Goal: Task Accomplishment & Management: Manage account settings

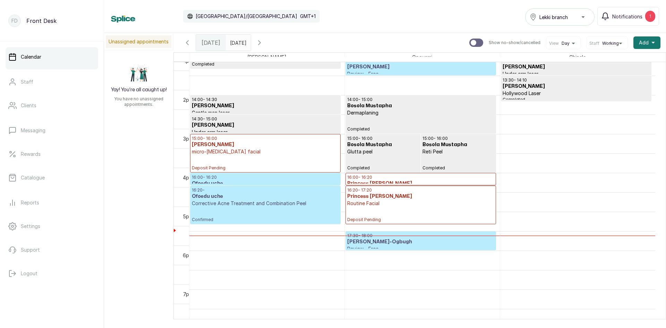
scroll to position [511, 0]
click at [295, 201] on p "Corrective Acne Treatment and Combination Peel" at bounding box center [265, 203] width 147 height 7
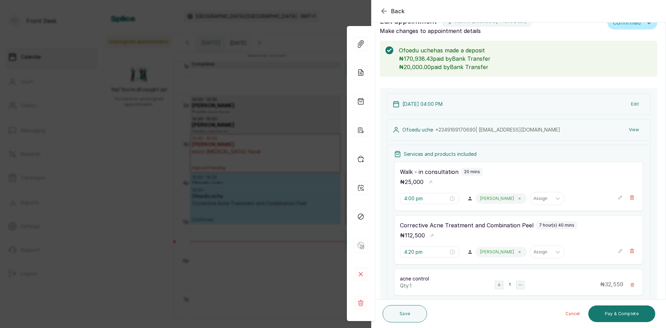
scroll to position [0, 0]
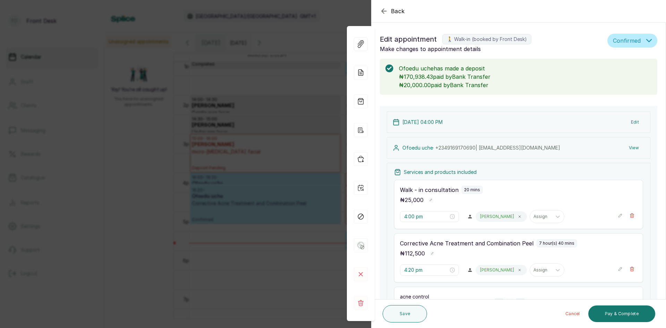
click at [172, 134] on div "Back Appointment Details Edit appointment 🚶 Walk-in (booked by Front Desk) Make…" at bounding box center [333, 164] width 666 height 328
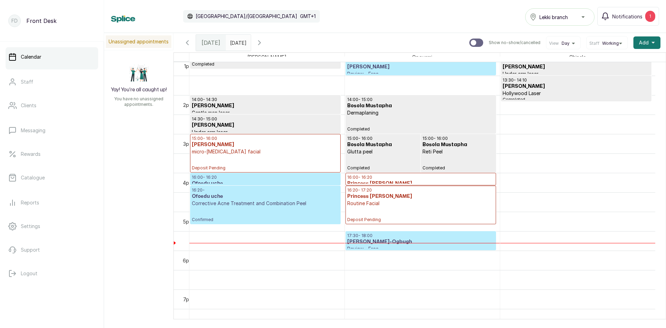
click at [386, 198] on h3 "Princess [PERSON_NAME]" at bounding box center [420, 196] width 147 height 7
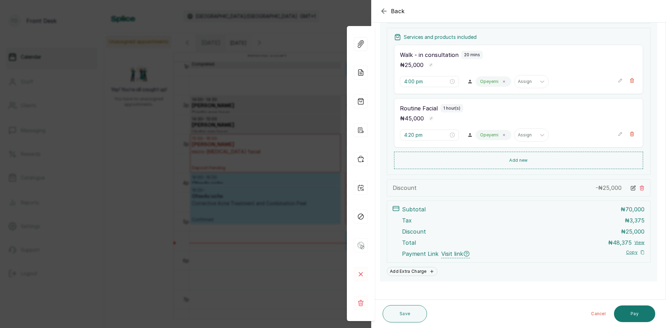
scroll to position [105, 0]
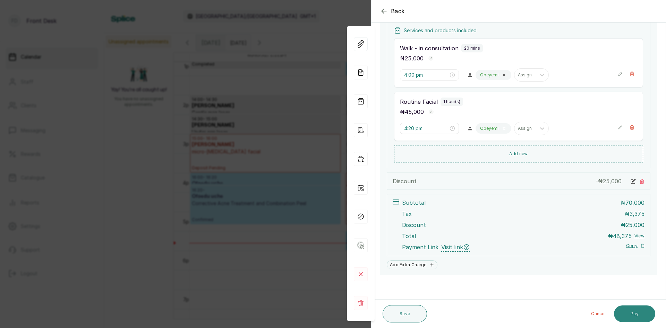
click at [631, 313] on button "Pay" at bounding box center [634, 313] width 41 height 17
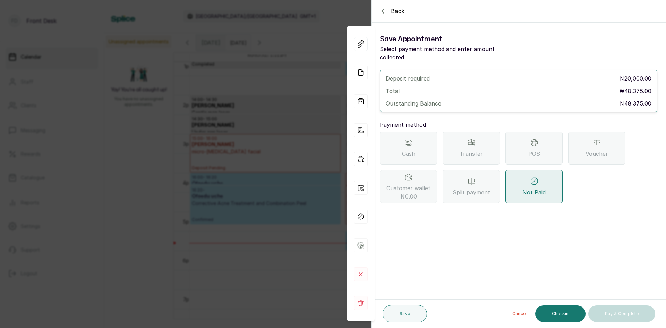
scroll to position [0, 0]
click at [517, 140] on div "POS" at bounding box center [533, 147] width 57 height 33
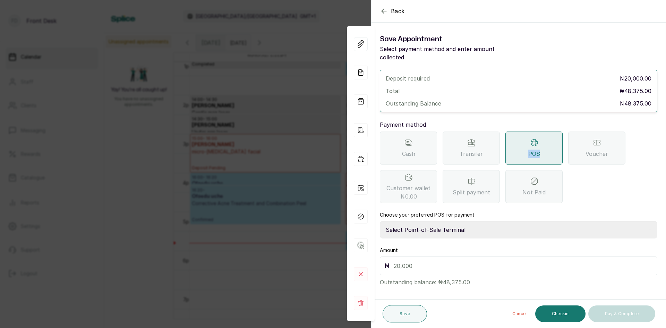
click at [450, 224] on select "Select Point-of-Sale Terminal SKN ANALYTICS MED AESTHETIC LIMITED Fairmoney Mic…" at bounding box center [518, 229] width 277 height 17
click at [451, 221] on select "Select Point-of-Sale Terminal SKN ANALYTICS MED AESTHETIC LIMITED Fairmoney Mic…" at bounding box center [518, 229] width 277 height 17
click at [450, 221] on select "Select Point-of-Sale Terminal SKN ANALYTICS MED AESTHETIC LIMITED Fairmoney Mic…" at bounding box center [518, 229] width 277 height 17
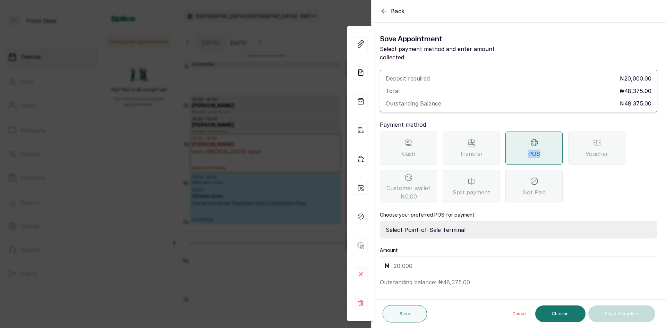
select select "43129536-bd7e-4b6d-8e8c-ab2c46322d67"
click at [380, 221] on select "Select Point-of-Sale Terminal SKN ANALYTICS MED AESTHETIC LIMITED Fairmoney Mic…" at bounding box center [518, 229] width 277 height 17
click at [428, 261] on input "text" at bounding box center [523, 266] width 259 height 10
type input "20,000"
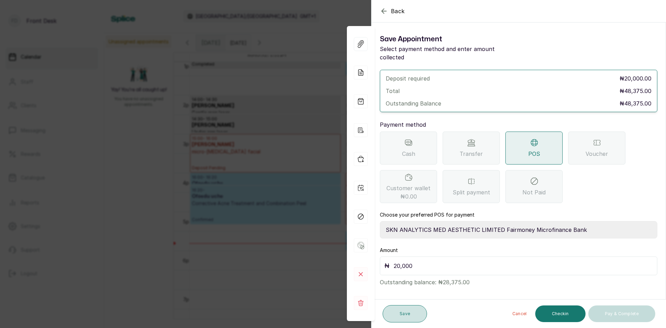
click at [403, 310] on button "Save" at bounding box center [404, 313] width 44 height 17
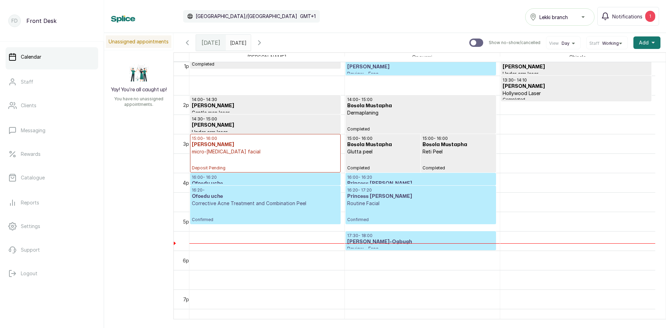
click at [406, 199] on h3 "Princess [PERSON_NAME]" at bounding box center [420, 196] width 147 height 7
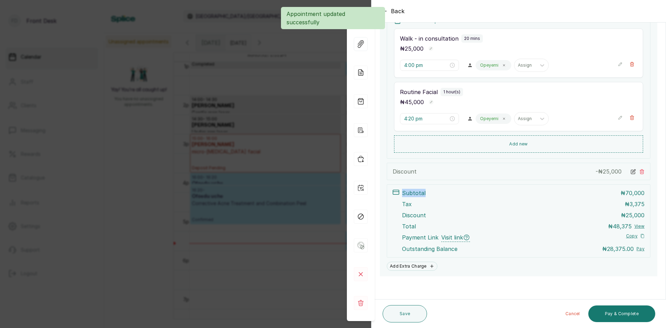
scroll to position [144, 0]
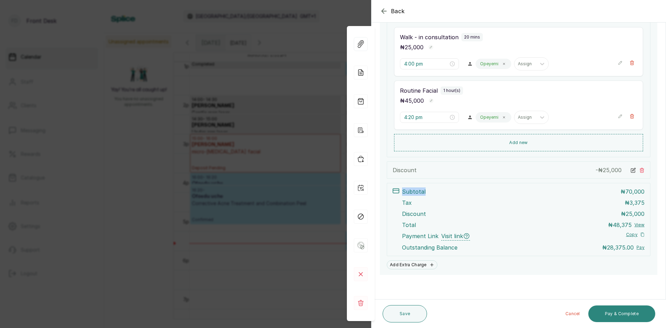
click at [623, 312] on button "Pay & Complete" at bounding box center [621, 313] width 67 height 17
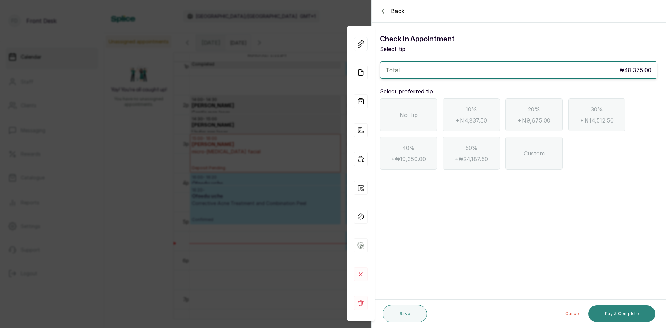
scroll to position [0, 0]
click at [414, 117] on span "No Tip" at bounding box center [408, 115] width 18 height 8
click at [627, 317] on button "Pay & Complete" at bounding box center [621, 313] width 67 height 17
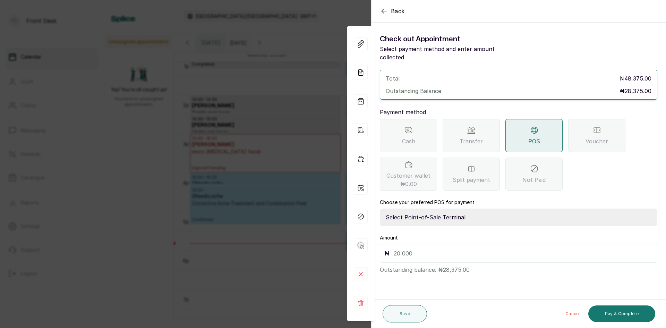
click at [476, 208] on select "Select Point-of-Sale Terminal SKN ANALYTICS MED AESTHETIC LIMITED Fairmoney Mic…" at bounding box center [518, 216] width 277 height 17
select select "43129536-bd7e-4b6d-8e8c-ab2c46322d67"
click at [380, 208] on select "Select Point-of-Sale Terminal SKN ANALYTICS MED AESTHETIC LIMITED Fairmoney Mic…" at bounding box center [518, 216] width 277 height 17
click at [480, 262] on p "Outstanding balance: ₦28,375.00" at bounding box center [518, 267] width 277 height 11
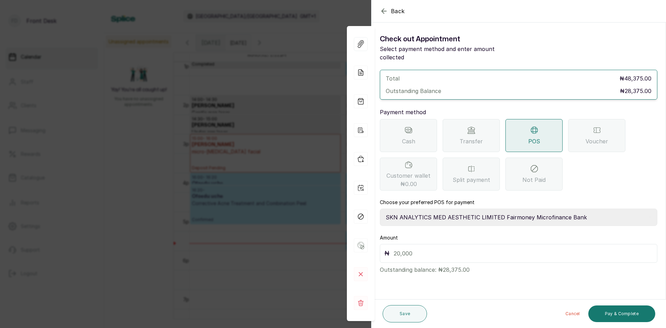
click at [480, 248] on input "text" at bounding box center [523, 253] width 259 height 10
type input "28,375"
click at [612, 313] on button "Pay & Complete" at bounding box center [621, 313] width 67 height 17
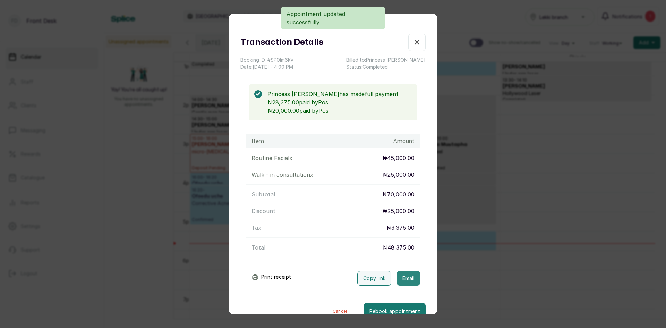
click at [398, 277] on button "Email" at bounding box center [408, 278] width 23 height 15
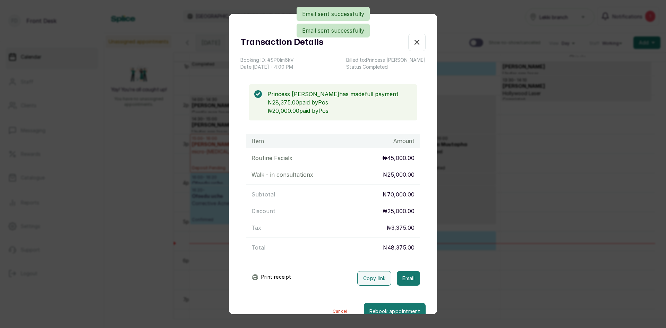
click at [465, 232] on div "Transaction Details Booking ID: # SP0lm6kV Date: 24 Sep, 2025 ・ 4:00 PM Billed …" at bounding box center [333, 164] width 666 height 328
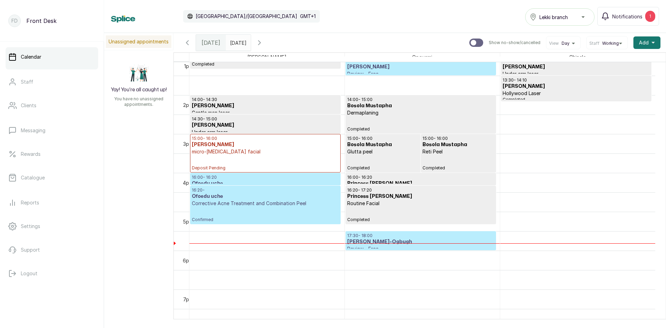
drag, startPoint x: 283, startPoint y: 42, endPoint x: 286, endPoint y: 44, distance: 3.7
click at [264, 43] on icon "button" at bounding box center [259, 42] width 8 height 8
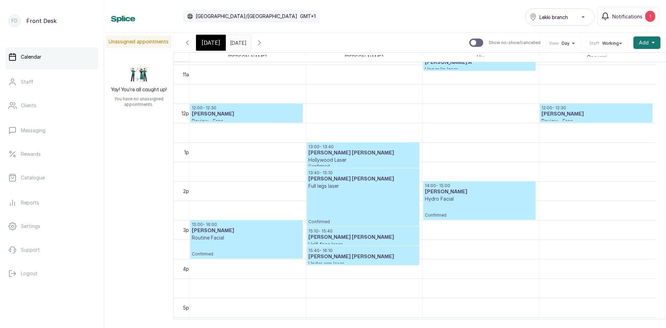
scroll to position [421, 0]
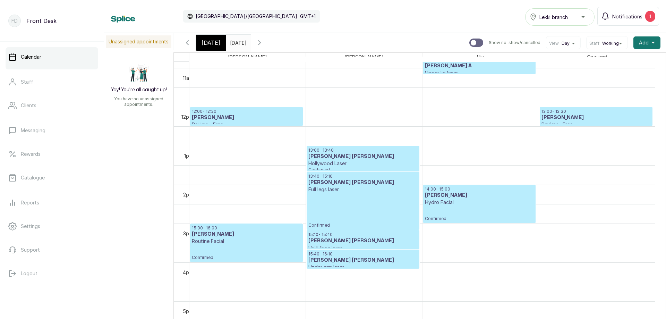
click at [209, 38] on div "[DATE]" at bounding box center [211, 43] width 30 height 16
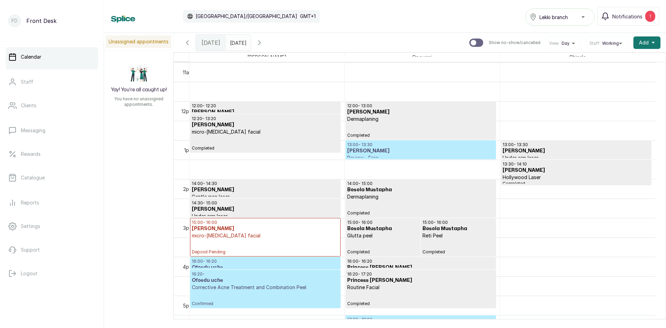
scroll to position [441, 0]
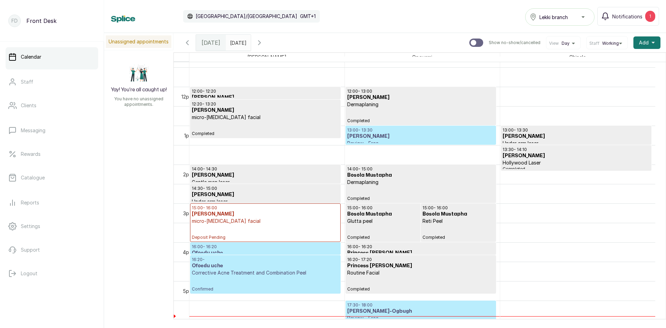
type input "dd/MM/yyyy"
click at [237, 41] on input "dd/MM/yyyy" at bounding box center [231, 41] width 11 height 12
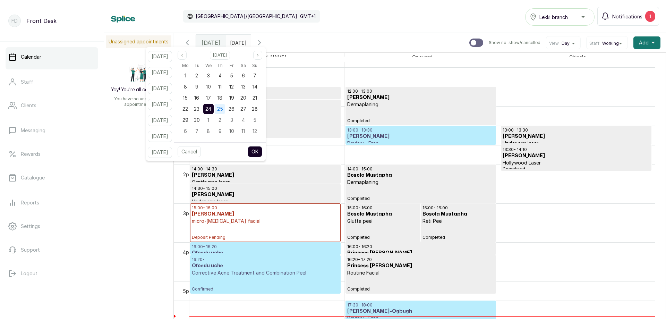
click at [223, 108] on span "25" at bounding box center [220, 109] width 6 height 6
click at [262, 148] on button "OK" at bounding box center [255, 151] width 15 height 11
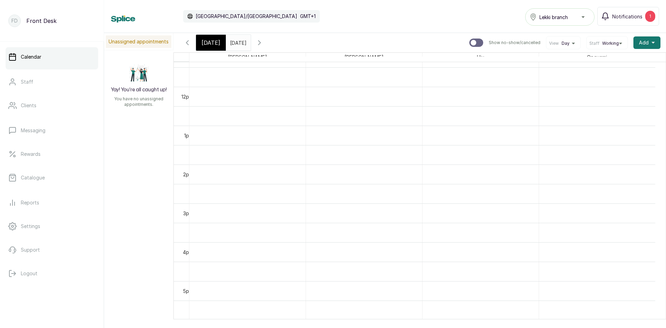
type input "25/09/2025"
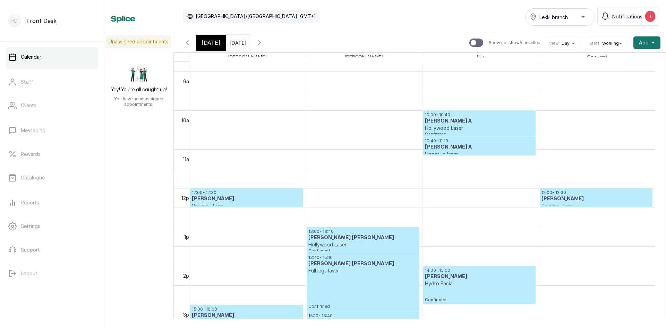
scroll to position [372, 0]
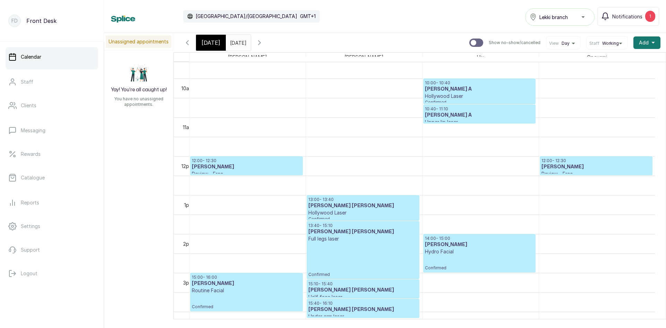
click at [553, 164] on h3 "Tomi Aina" at bounding box center [595, 166] width 109 height 7
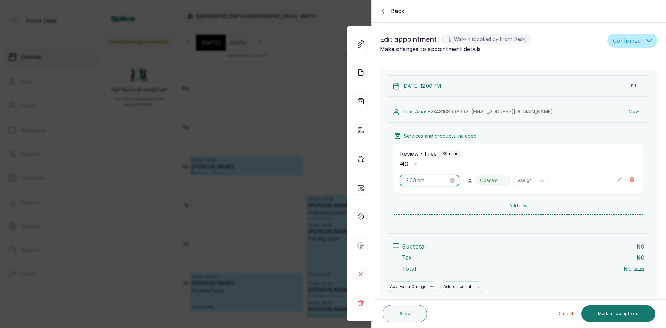
click at [434, 181] on input "12:00 pm" at bounding box center [426, 180] width 44 height 8
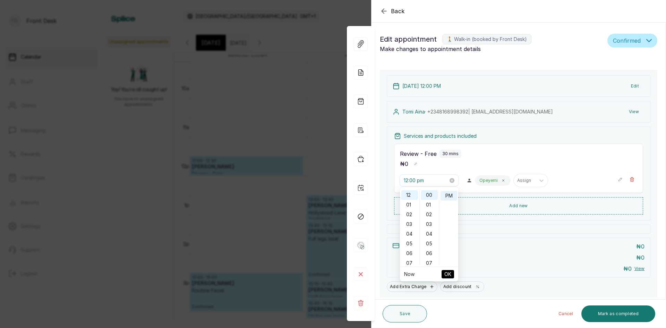
scroll to position [10, 0]
click at [407, 219] on div "10" at bounding box center [409, 223] width 17 height 10
click at [448, 197] on div "AM" at bounding box center [448, 195] width 17 height 10
type input "10:00 am"
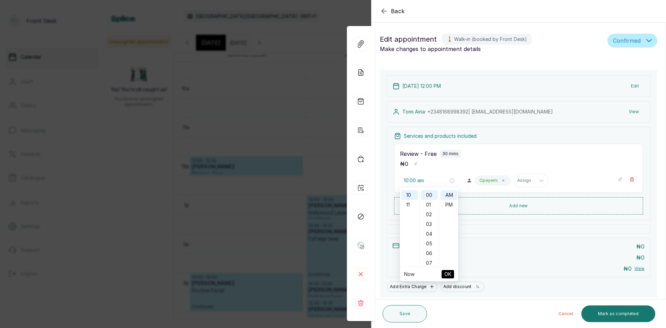
click at [450, 276] on span "OK" at bounding box center [447, 273] width 7 height 13
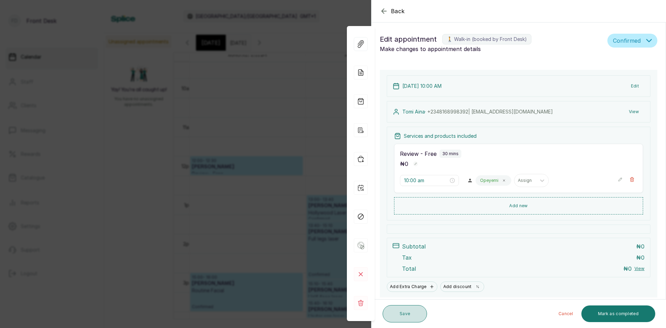
click at [407, 312] on button "Save" at bounding box center [404, 313] width 44 height 17
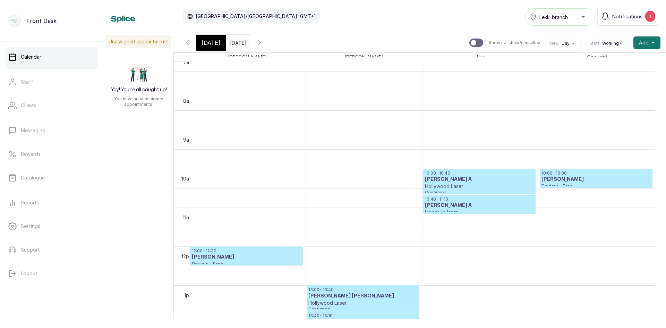
scroll to position [268, 0]
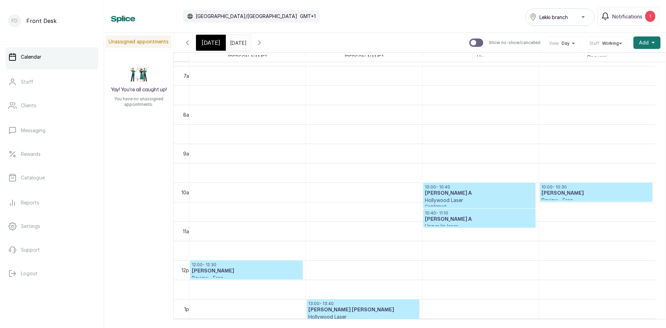
click at [202, 45] on span "[DATE]" at bounding box center [210, 42] width 19 height 8
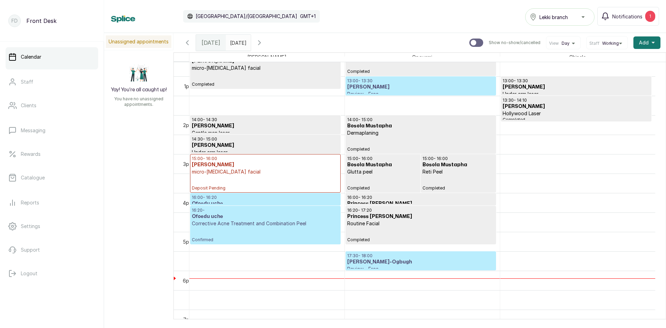
scroll to position [511, 0]
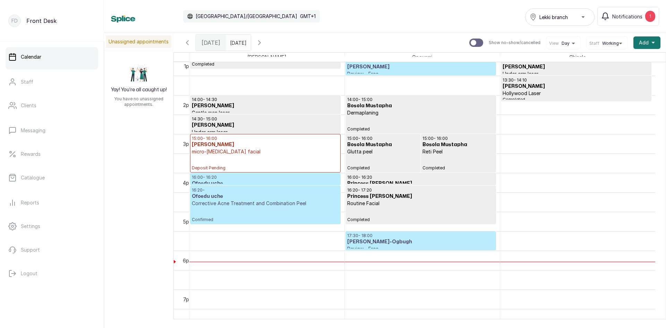
click at [272, 153] on p "micro-[MEDICAL_DATA] facial" at bounding box center [265, 151] width 147 height 7
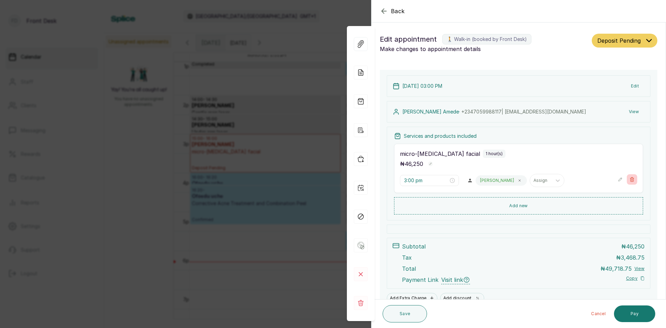
click at [629, 180] on icon "button" at bounding box center [631, 179] width 5 height 5
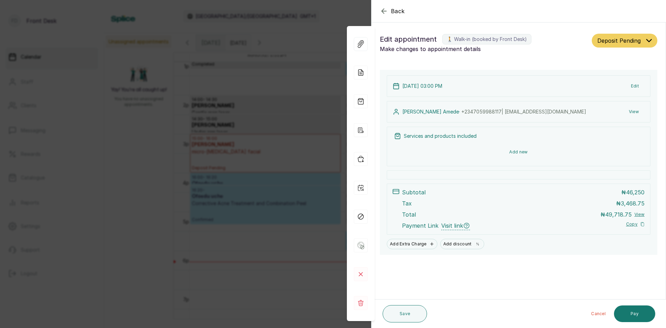
click at [542, 153] on button "Add new" at bounding box center [518, 152] width 249 height 17
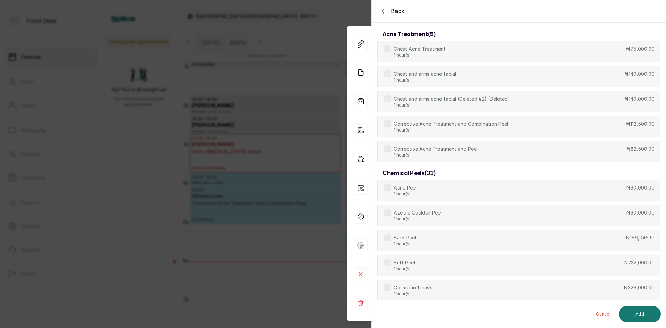
scroll to position [0, 0]
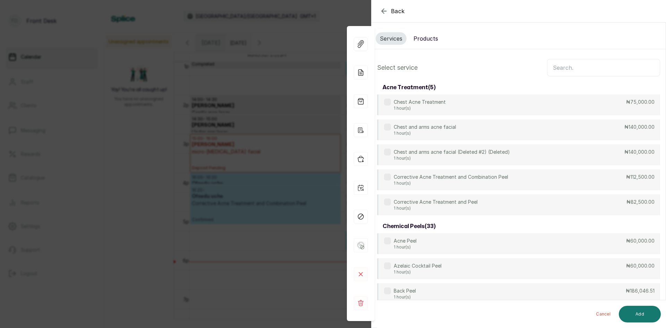
click at [569, 68] on input "text" at bounding box center [603, 67] width 113 height 17
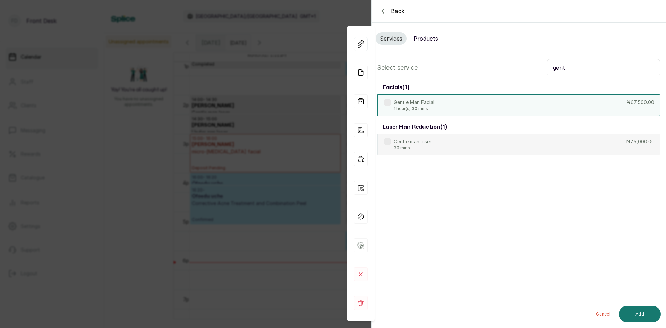
type input "gent"
click at [501, 106] on div "Gentle Man Facial 1 hour(s) 30 mins ₦67,500.00" at bounding box center [518, 104] width 283 height 21
click at [644, 313] on button "Add" at bounding box center [640, 313] width 42 height 17
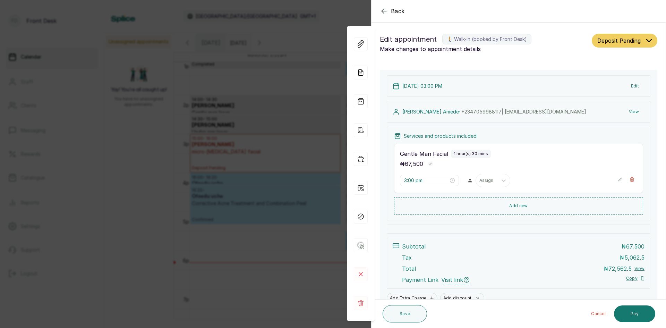
scroll to position [34, 0]
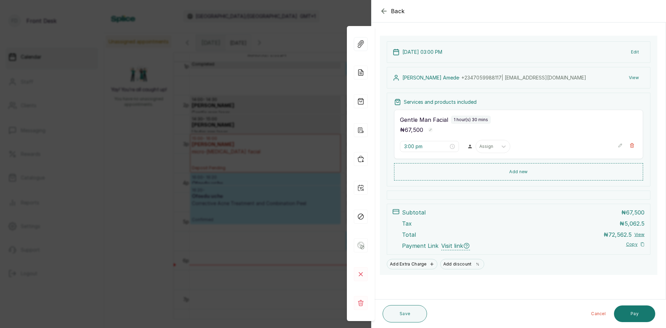
click at [291, 121] on div "Back Appointment Details Edit appointment 🚶 Walk-in (booked by Front Desk) Make…" at bounding box center [333, 164] width 666 height 328
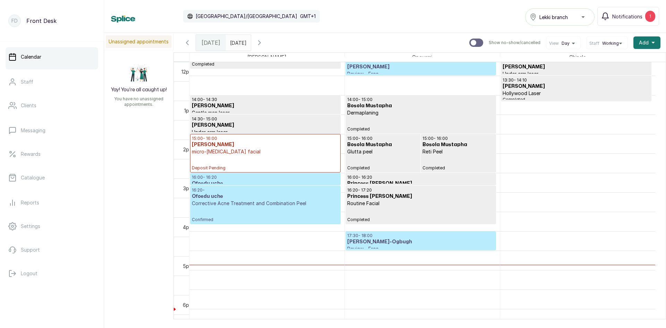
scroll to position [511, 0]
click at [234, 148] on h3 "[PERSON_NAME]" at bounding box center [265, 144] width 147 height 7
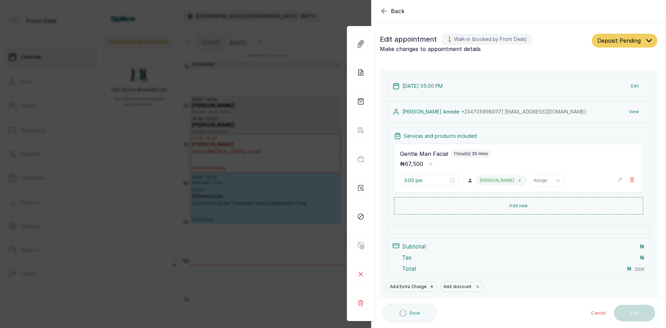
type input "5:00 pm"
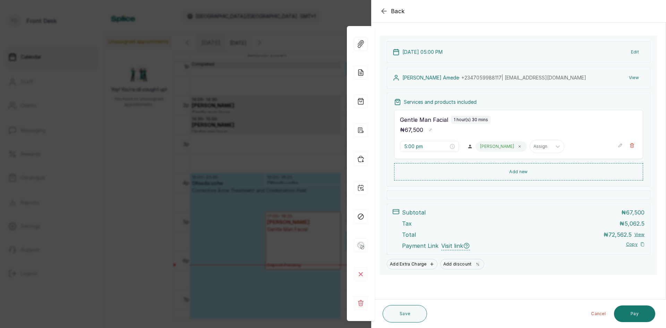
click at [262, 139] on div "Back Appointment Details Edit appointment 🚶 Walk-in (booked by Front Desk) Make…" at bounding box center [333, 164] width 666 height 328
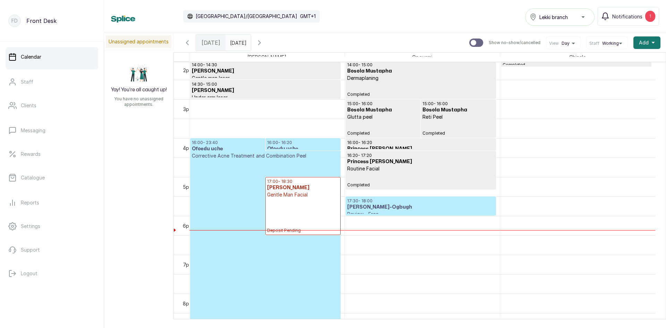
scroll to position [523, 0]
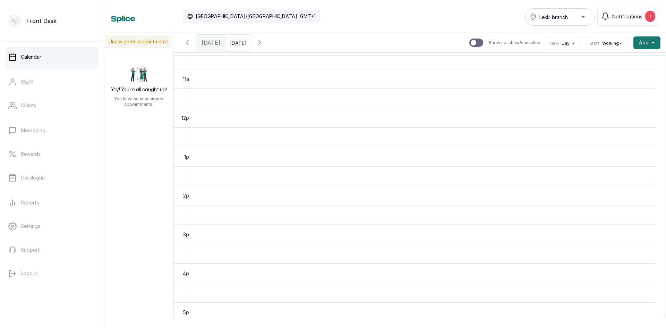
scroll to position [220, 0]
